Goal: Browse casually

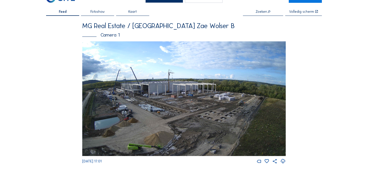
scroll to position [16, 0]
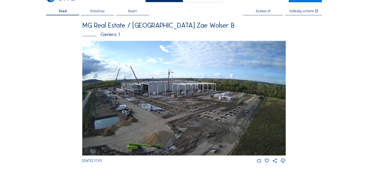
click at [173, 113] on img at bounding box center [184, 98] width 204 height 114
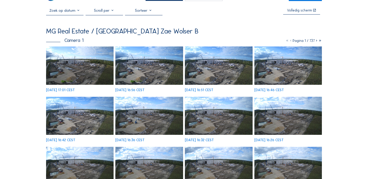
click at [108, 66] on img at bounding box center [80, 65] width 68 height 38
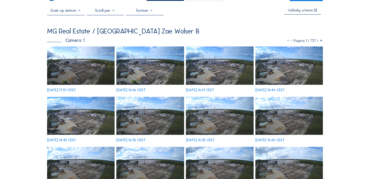
scroll to position [17, 0]
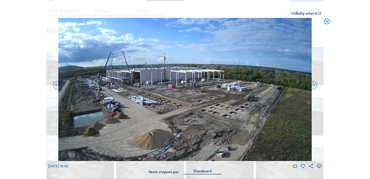
click at [319, 164] on icon at bounding box center [319, 166] width 5 height 6
click at [320, 166] on icon at bounding box center [319, 166] width 5 height 6
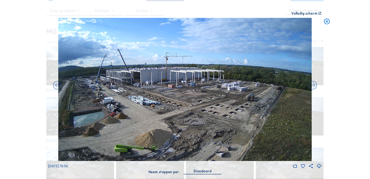
click at [37, 68] on div "Scroll om door de tijd te reizen | Druk op de 'Alt'-[PERSON_NAME] + scroll om t…" at bounding box center [185, 89] width 370 height 179
click at [327, 22] on icon at bounding box center [327, 21] width 7 height 7
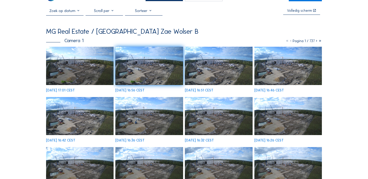
click at [97, 62] on img at bounding box center [80, 66] width 68 height 38
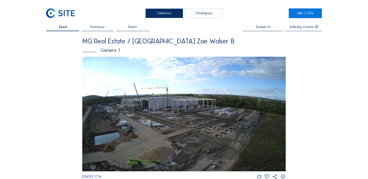
click at [163, 115] on img at bounding box center [184, 114] width 204 height 114
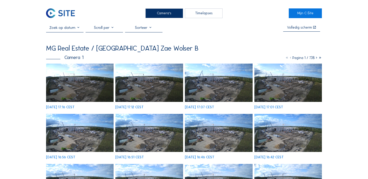
click at [82, 85] on img at bounding box center [80, 82] width 68 height 38
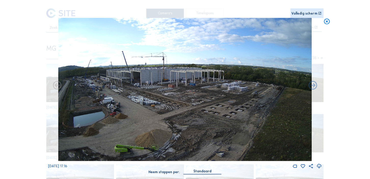
click at [319, 166] on icon at bounding box center [319, 166] width 5 height 6
